Goal: Task Accomplishment & Management: Manage account settings

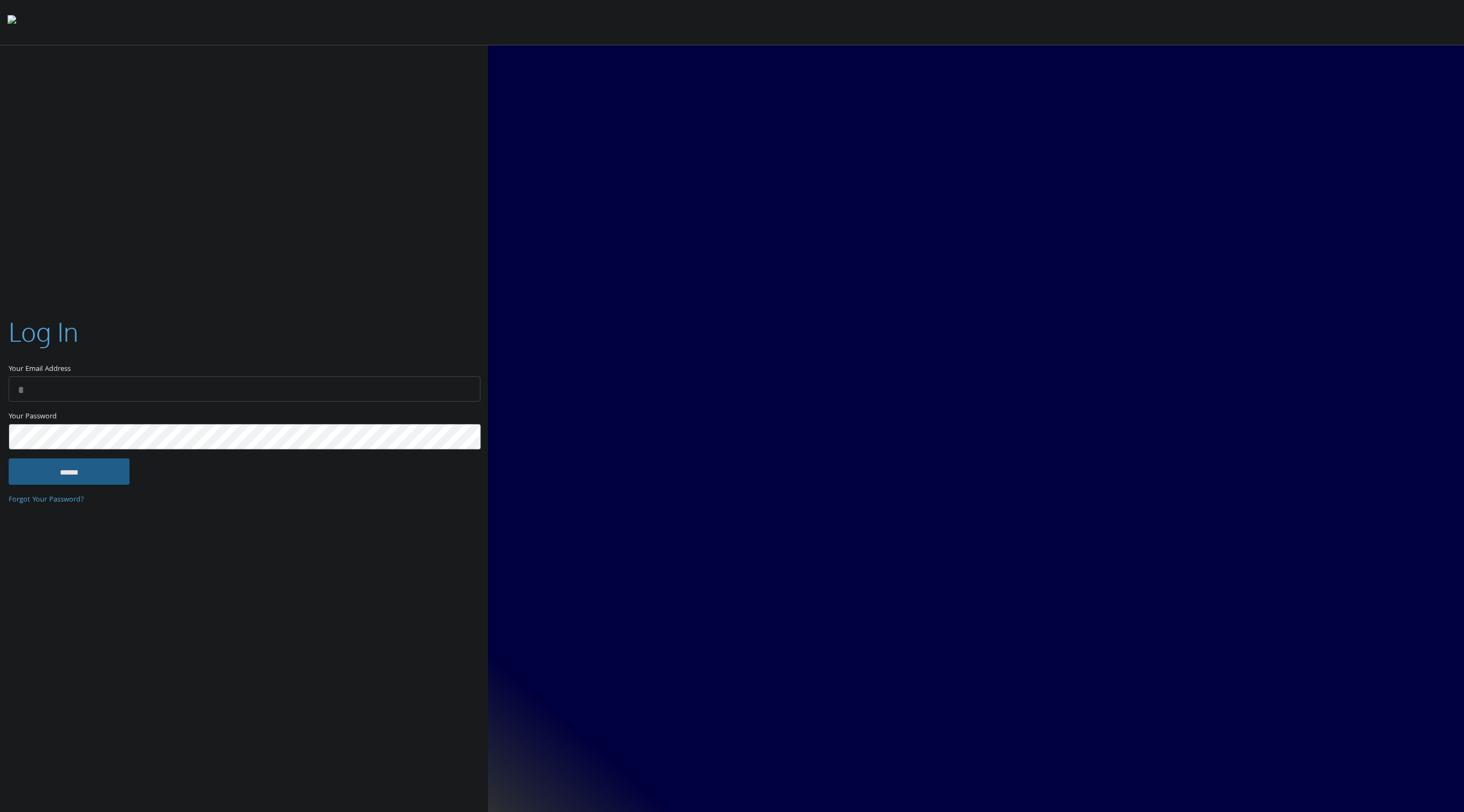
type input "**********"
click at [74, 470] on input "******" at bounding box center [69, 471] width 121 height 26
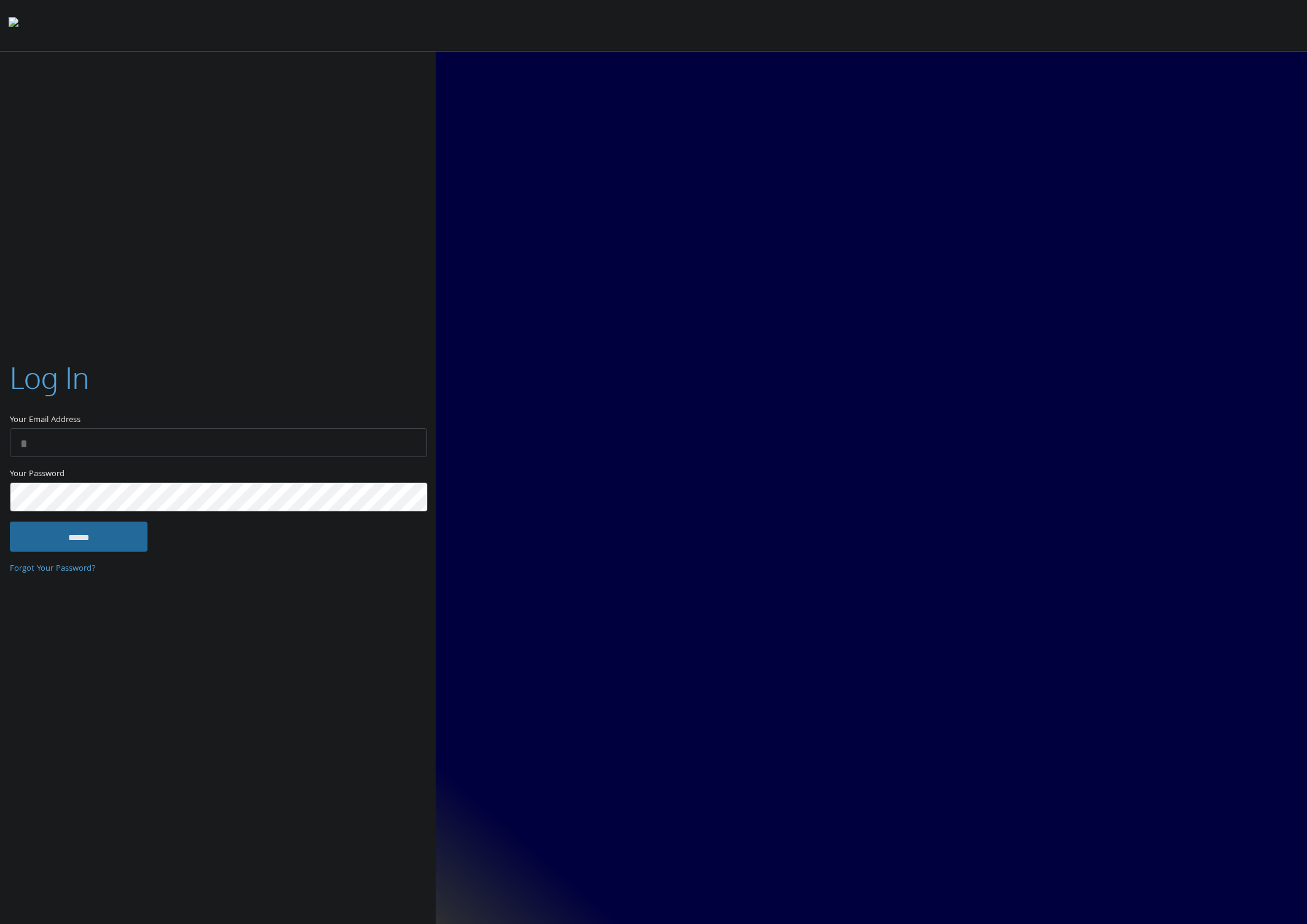
type input "**********"
click at [119, 528] on input "******" at bounding box center [79, 536] width 138 height 29
